Goal: Navigation & Orientation: Find specific page/section

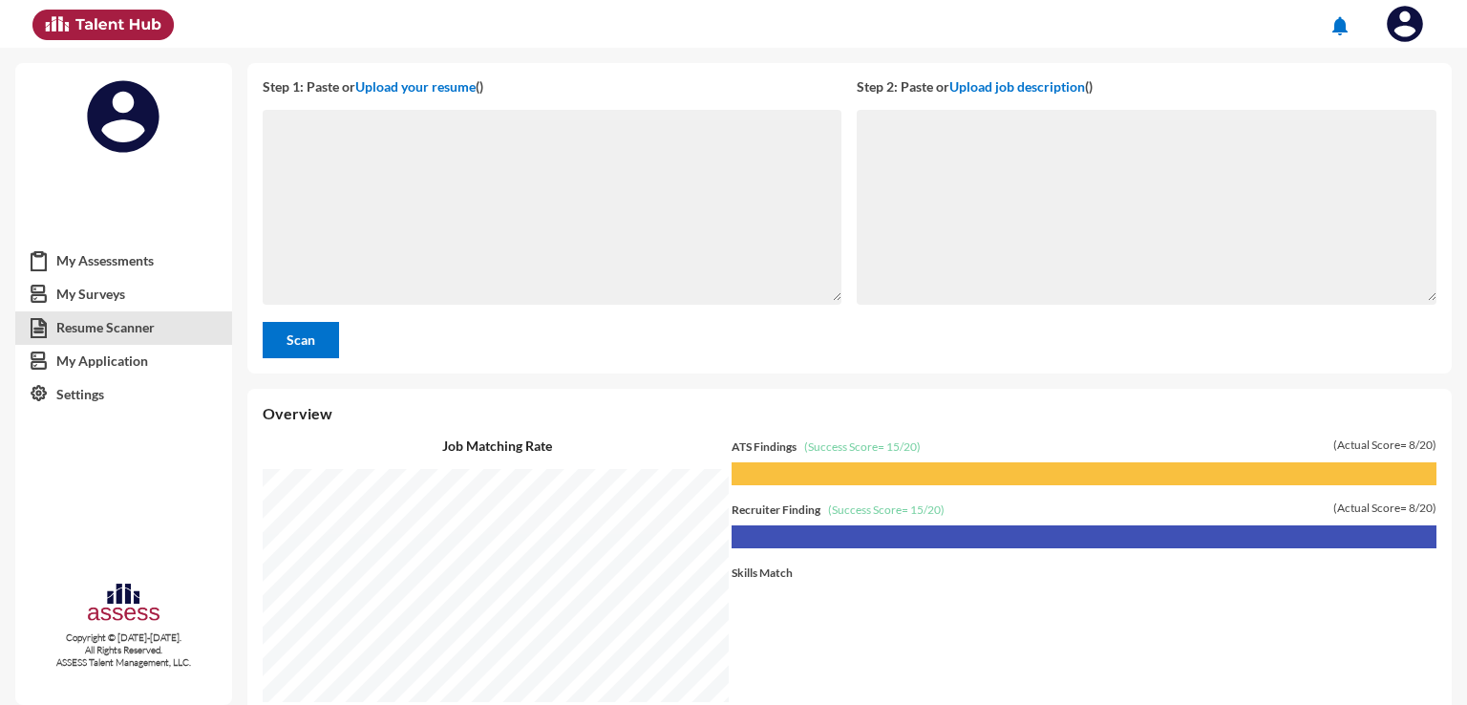
scroll to position [656, 1210]
click at [150, 377] on link "My Application" at bounding box center [123, 361] width 217 height 34
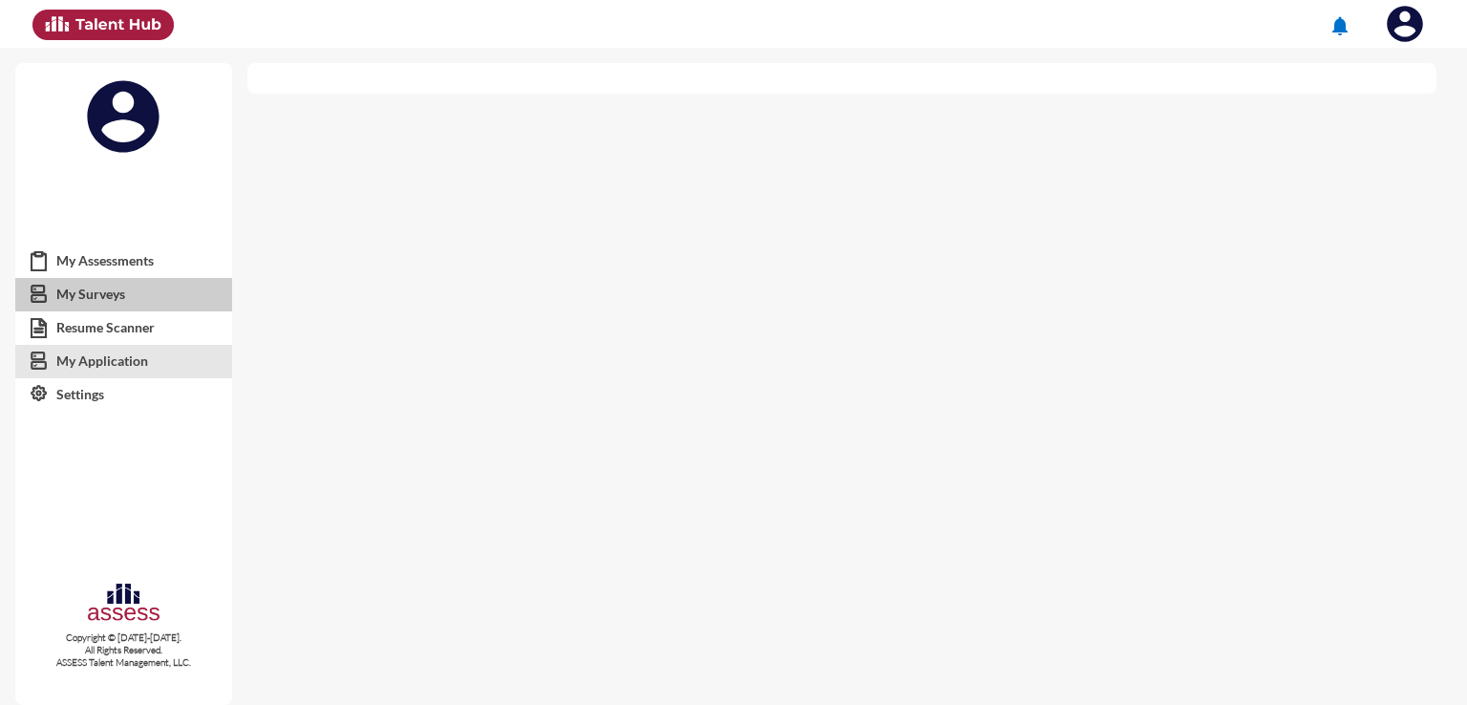
click at [119, 279] on link "My Surveys" at bounding box center [123, 294] width 217 height 34
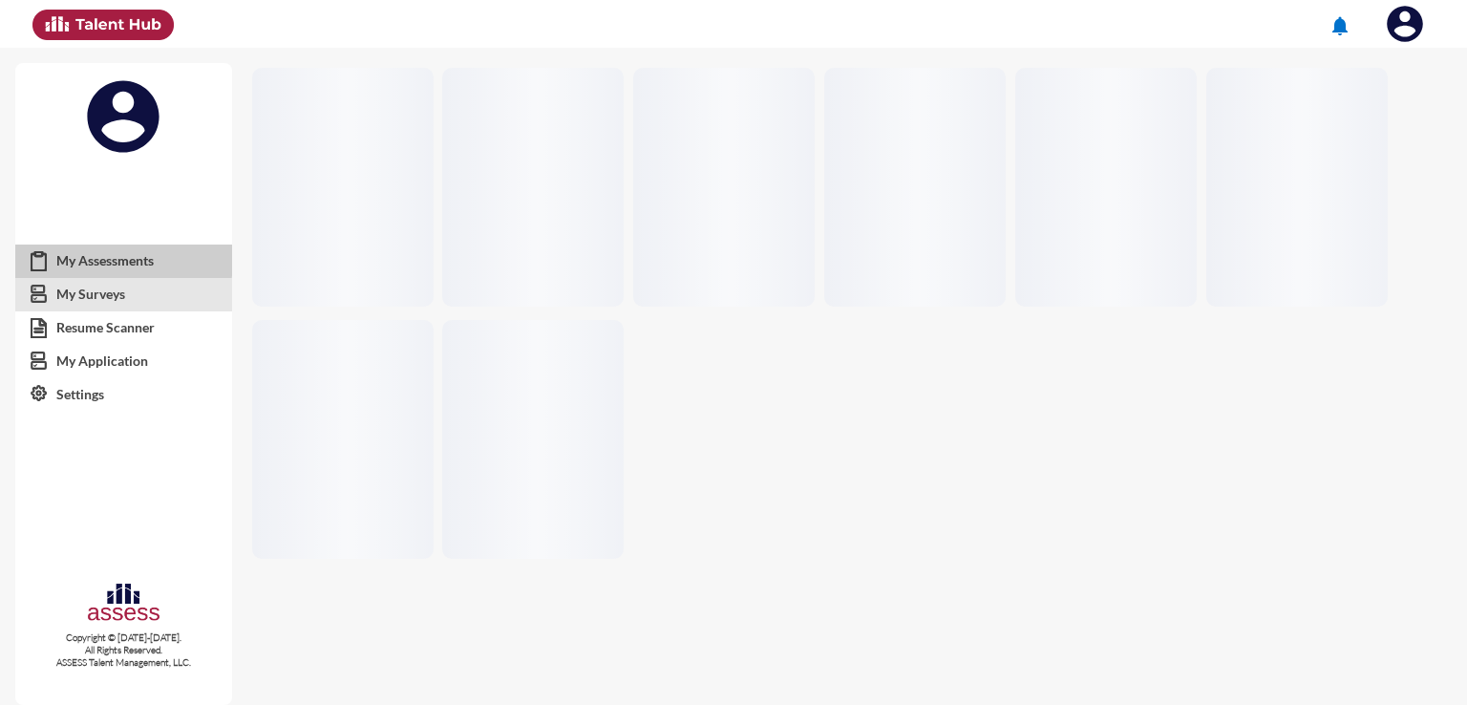
click at [118, 256] on link "My Assessments" at bounding box center [123, 261] width 217 height 34
